Goal: Answer question/provide support

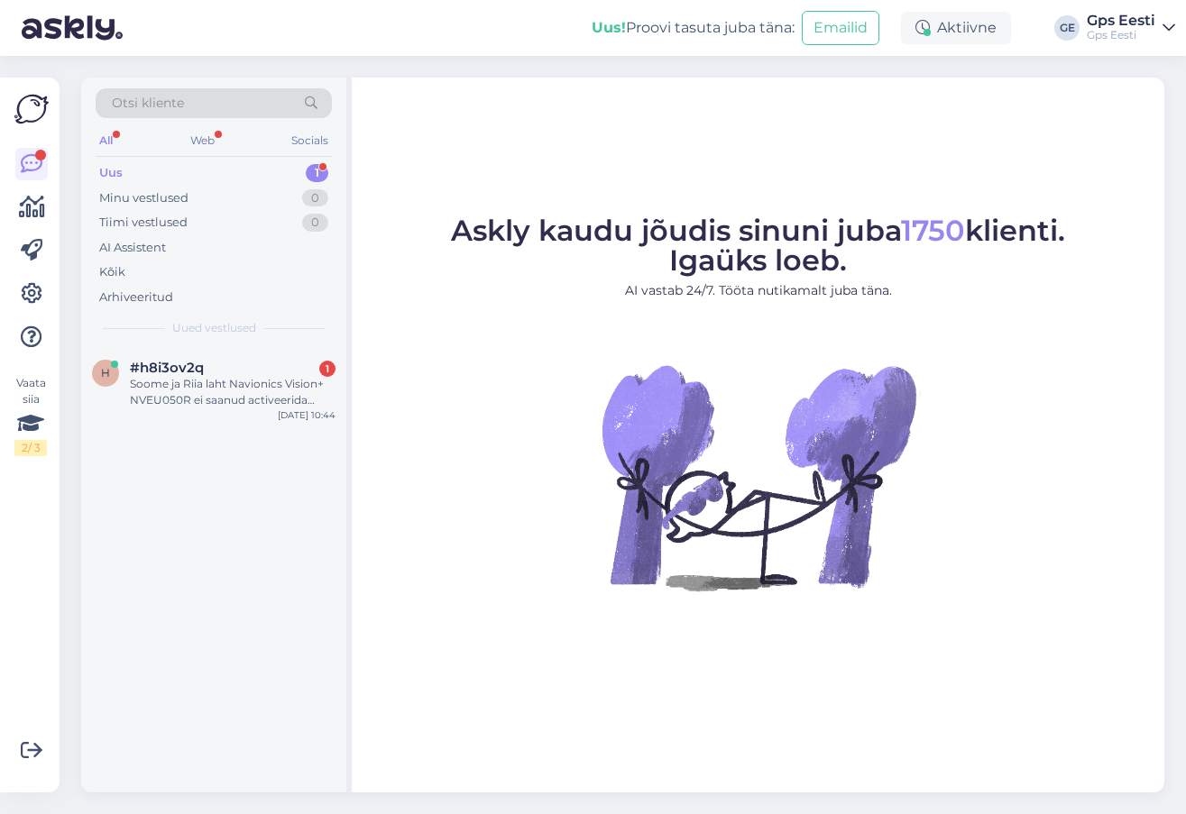
click at [221, 362] on div "#h8i3ov2q 1" at bounding box center [233, 368] width 206 height 16
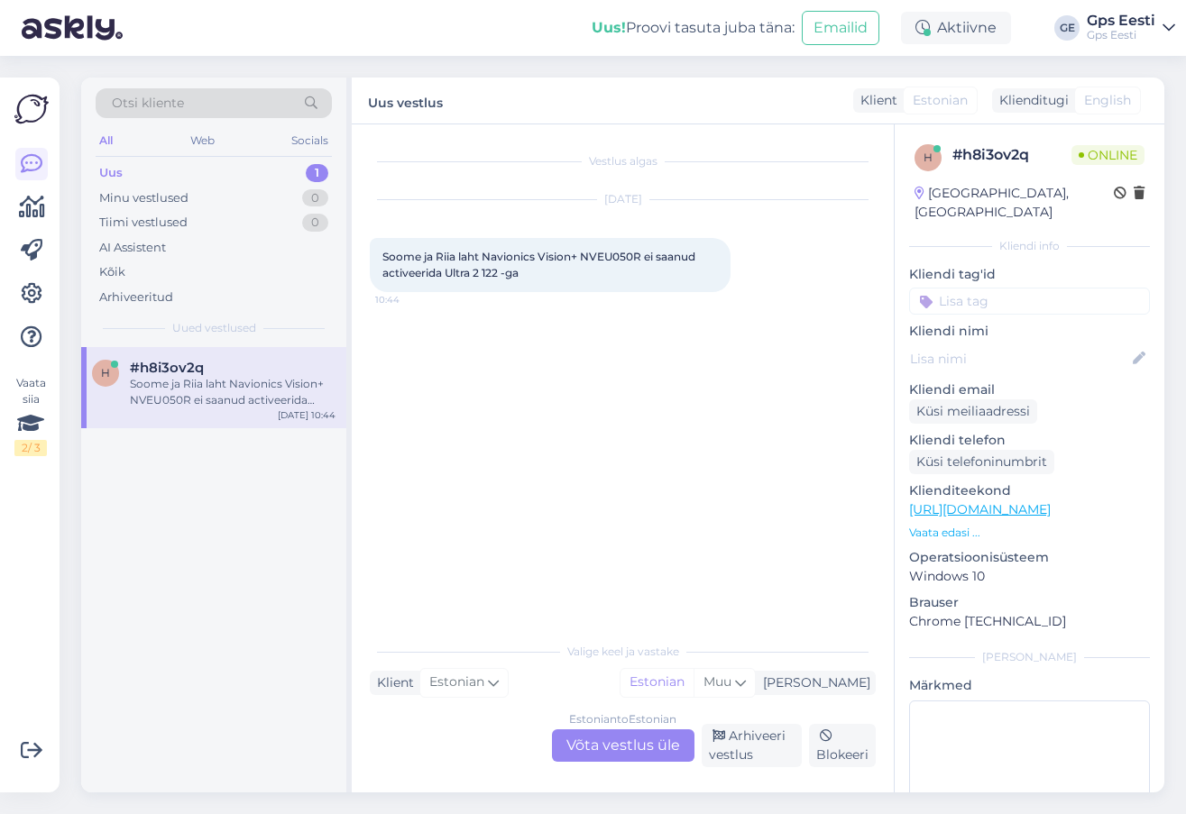
click at [1050, 501] on link "[URL][DOMAIN_NAME]" at bounding box center [980, 509] width 142 height 16
click at [638, 745] on div "Estonian to Estonian Võta vestlus üle" at bounding box center [623, 745] width 142 height 32
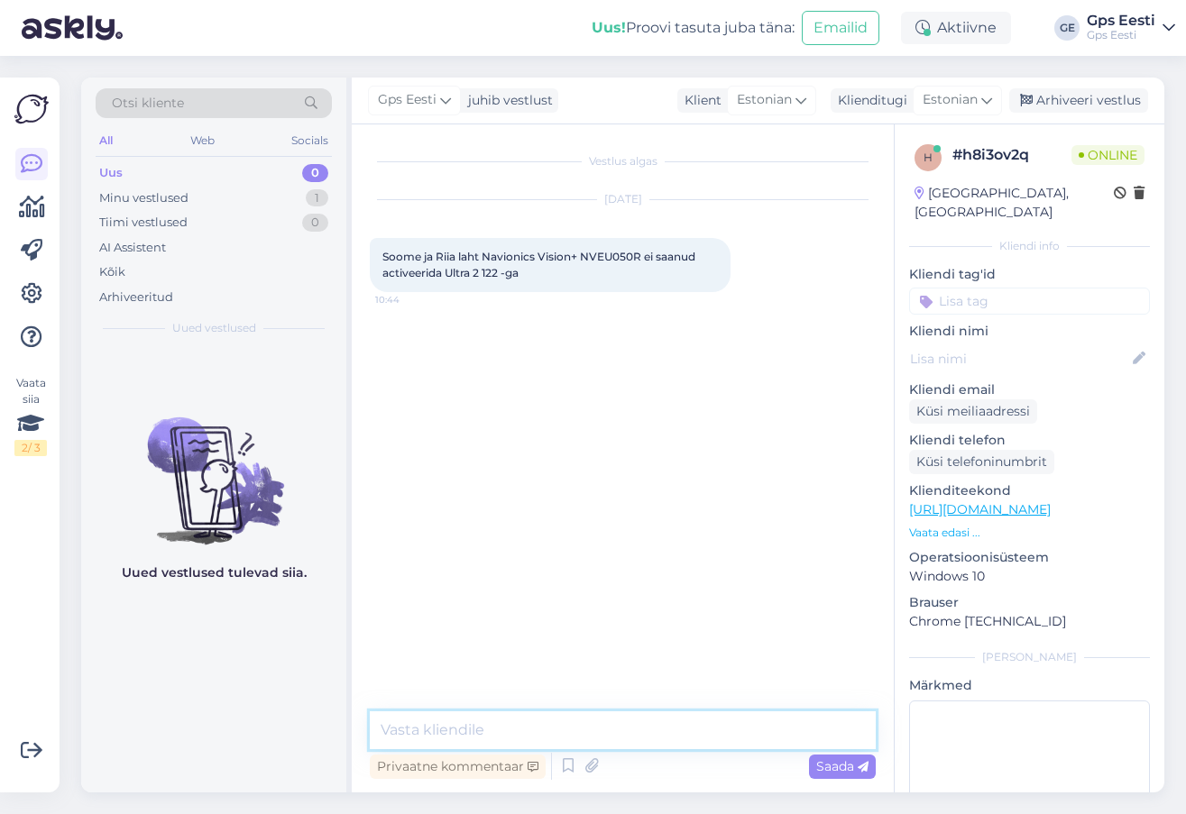
click at [593, 739] on textarea at bounding box center [623, 730] width 506 height 38
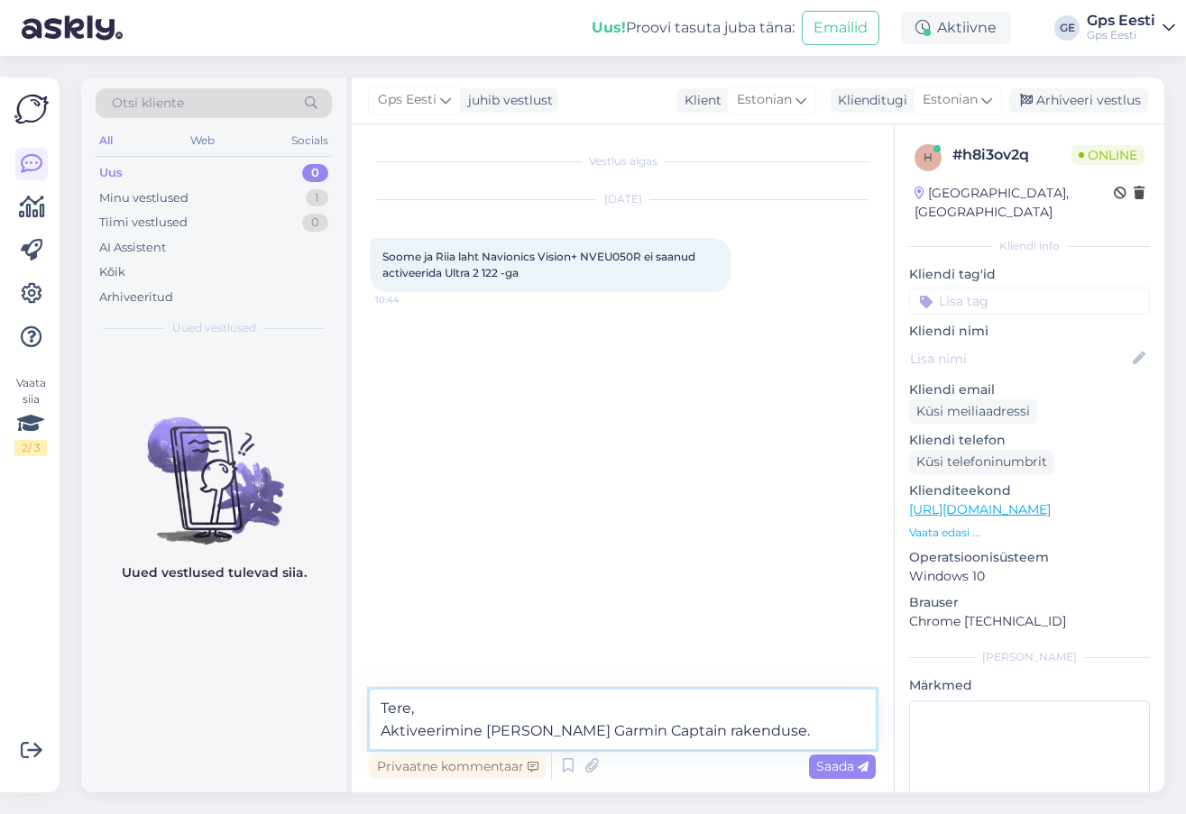
click at [609, 732] on textarea "Tere, Aktiveerimine käib läbi Garmin Captain rakenduse." at bounding box center [623, 720] width 506 height 60
click at [804, 729] on textarea "Tere, Aktiveerimine käib läbi Garmin ActiveCaptain rakenduse." at bounding box center [623, 720] width 506 height 60
click at [837, 729] on textarea "Tere, Aktiveerimine käib läbi Garmin ActiveCaptain rakenduse." at bounding box center [623, 720] width 506 height 60
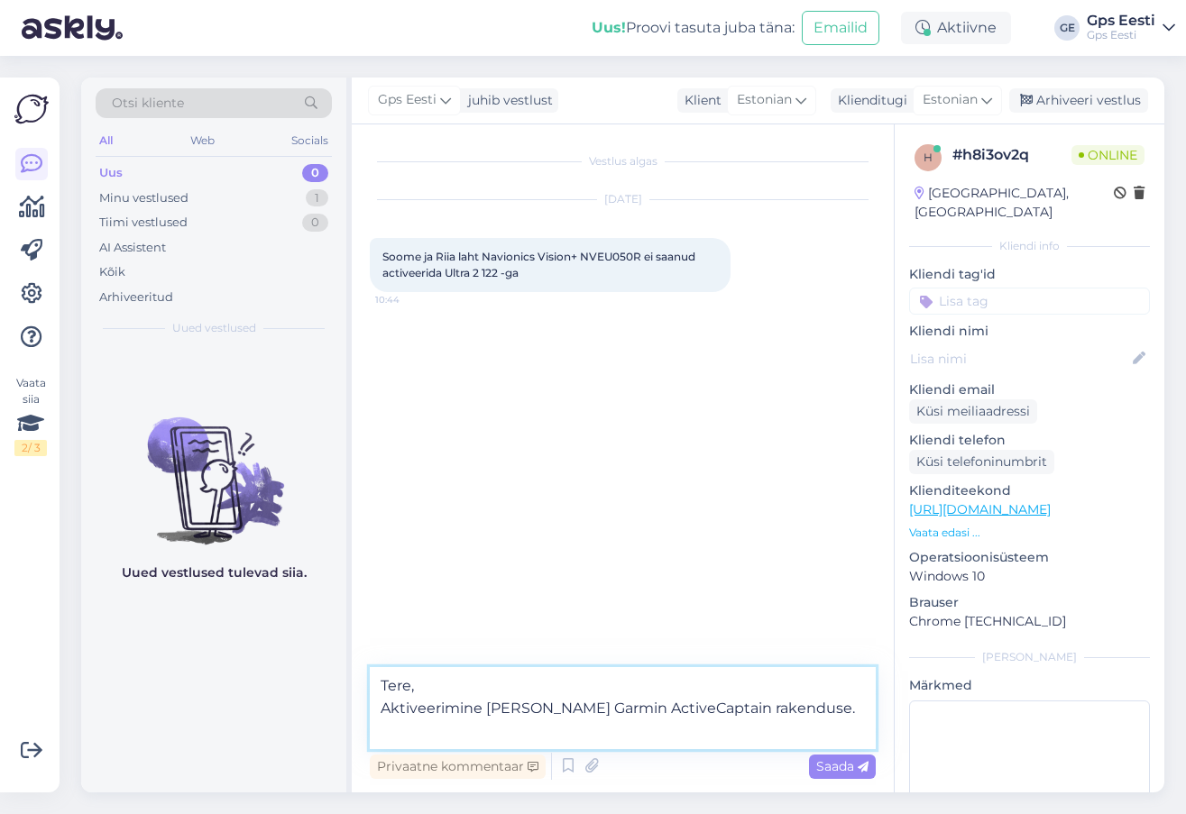
paste textarea "https://www.youtube.com/watch?v=OxnIi6m0E4w"
type textarea "Tere, Aktiveerimine käib läbi Garmin ActiveCaptain rakenduse. https://www.youtu…"
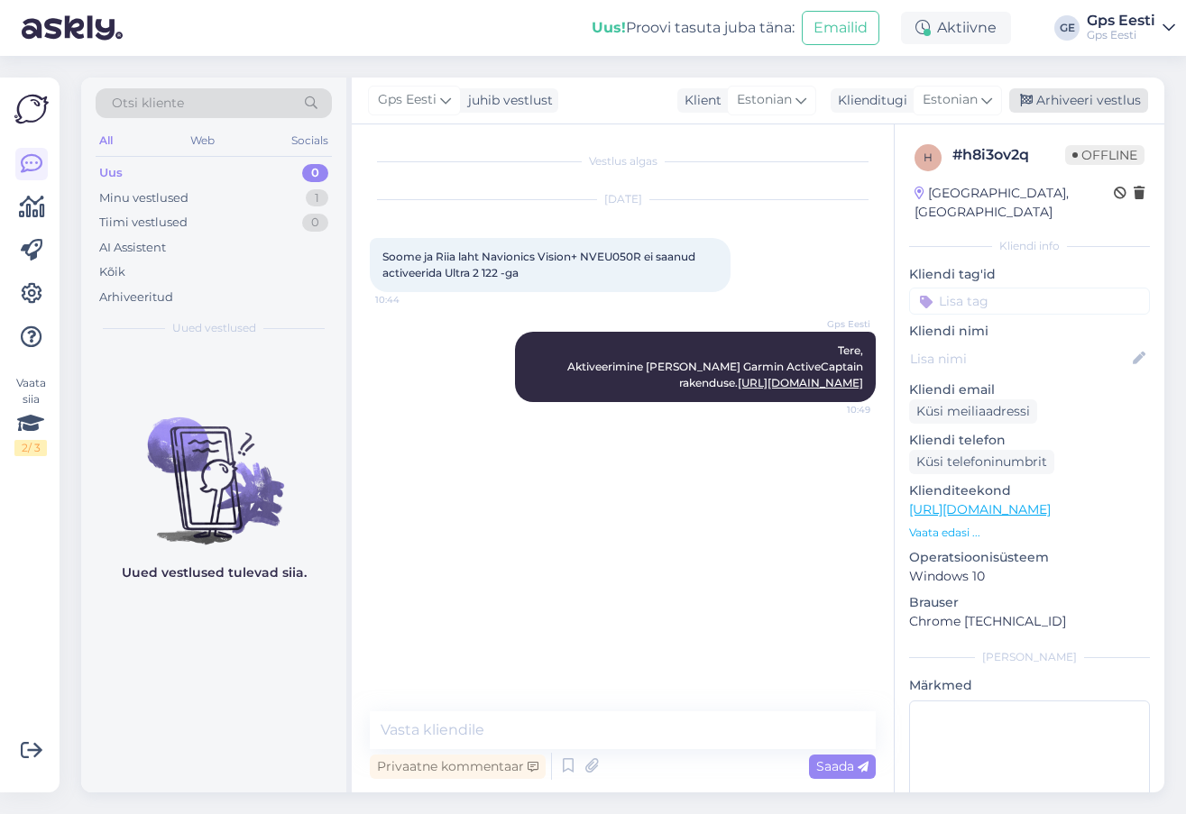
click at [1067, 96] on div "Arhiveeri vestlus" at bounding box center [1078, 100] width 139 height 24
